Goal: Transaction & Acquisition: Download file/media

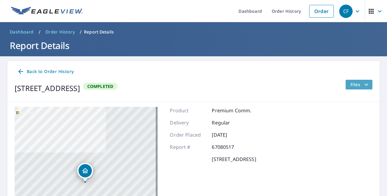
click at [351, 83] on span "Files" at bounding box center [359, 84] width 19 height 7
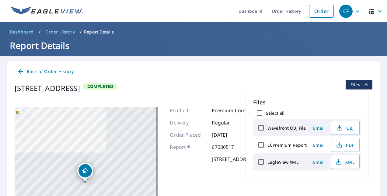
click at [189, 88] on div "[STREET_ADDRESS] Completed Files" at bounding box center [194, 88] width 358 height 17
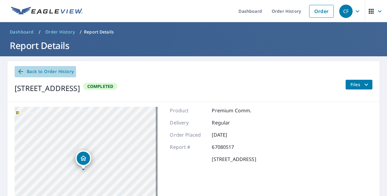
click at [44, 68] on span "Back to Order History" at bounding box center [45, 72] width 57 height 8
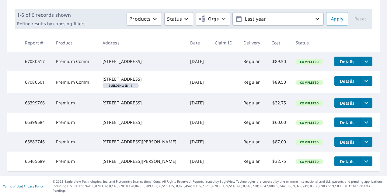
scroll to position [97, 0]
click at [362, 119] on icon "filesDropdownBtn-66399584" at bounding box center [365, 122] width 7 height 7
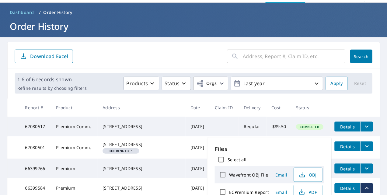
scroll to position [0, 0]
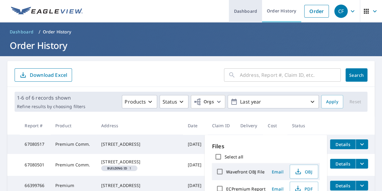
click at [253, 7] on link "Dashboard" at bounding box center [245, 11] width 33 height 22
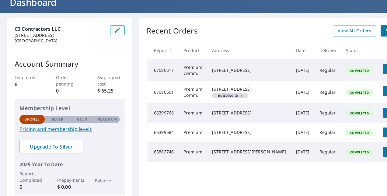
scroll to position [61, 0]
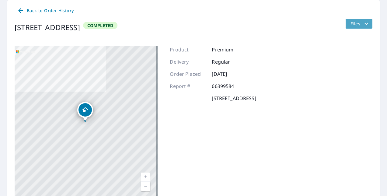
click at [366, 24] on button "Files" at bounding box center [358, 24] width 27 height 10
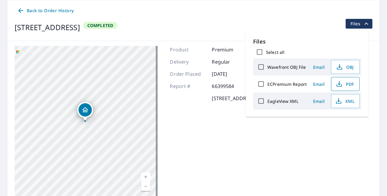
click at [343, 83] on span "PDF" at bounding box center [344, 83] width 19 height 7
click at [340, 102] on icon "button" at bounding box center [338, 102] width 5 height 2
click at [373, 56] on div "[STREET_ADDRESS] Aerial Road A standard road map Aerial A detailed look from ab…" at bounding box center [193, 122] width 372 height 162
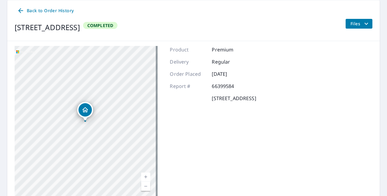
click at [364, 24] on icon "filesDropdownBtn-66399584" at bounding box center [366, 23] width 4 height 2
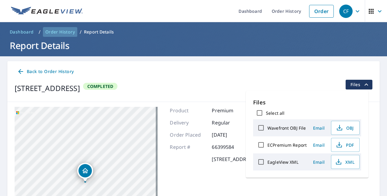
click at [61, 30] on span "Order History" at bounding box center [59, 32] width 29 height 6
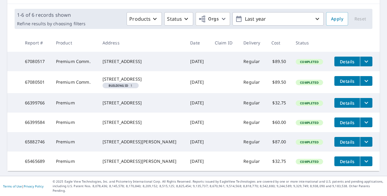
scroll to position [97, 0]
